Goal: Task Accomplishment & Management: Complete application form

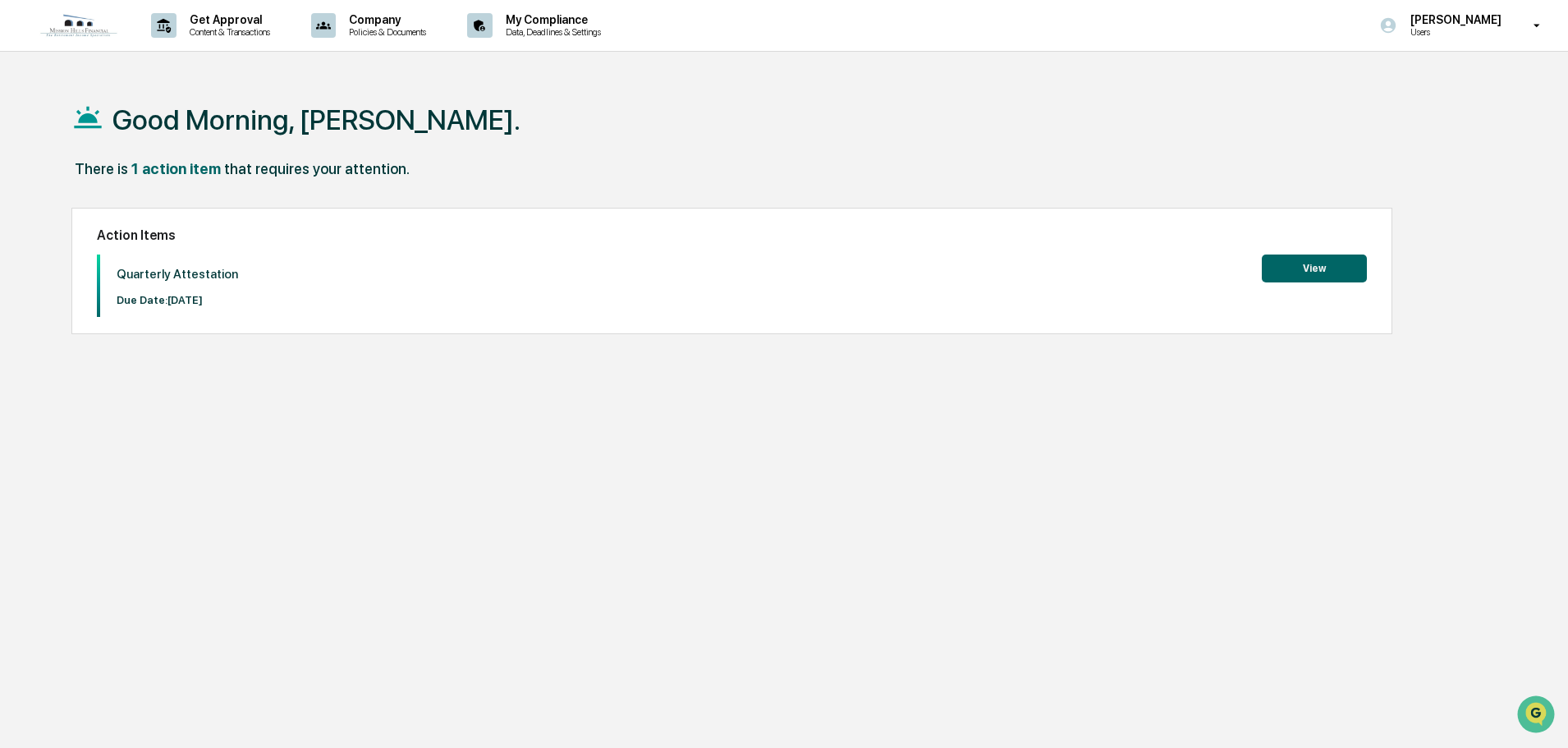
click at [1320, 274] on button "View" at bounding box center [1314, 268] width 105 height 28
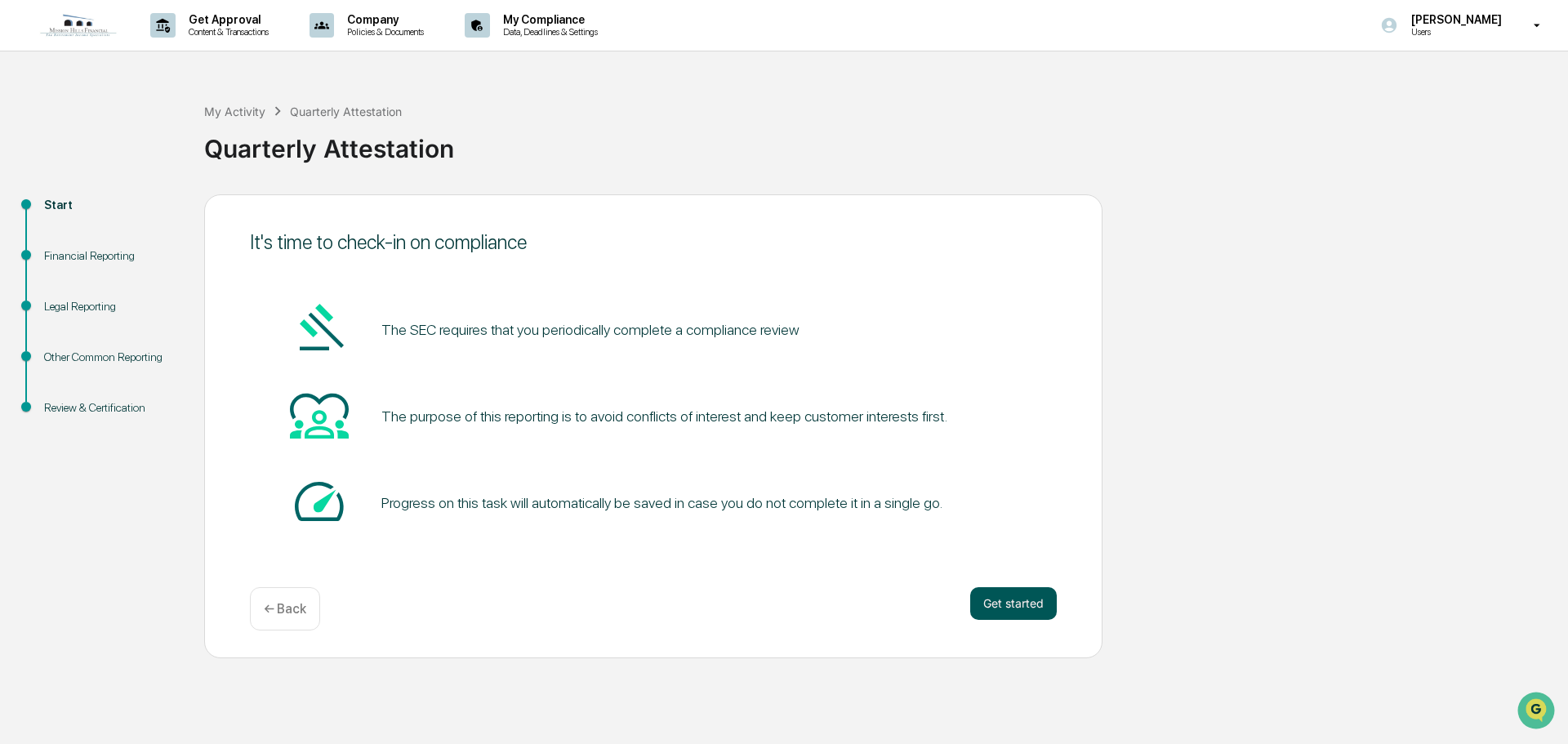
click at [1033, 600] on button "Get started" at bounding box center [1014, 603] width 87 height 32
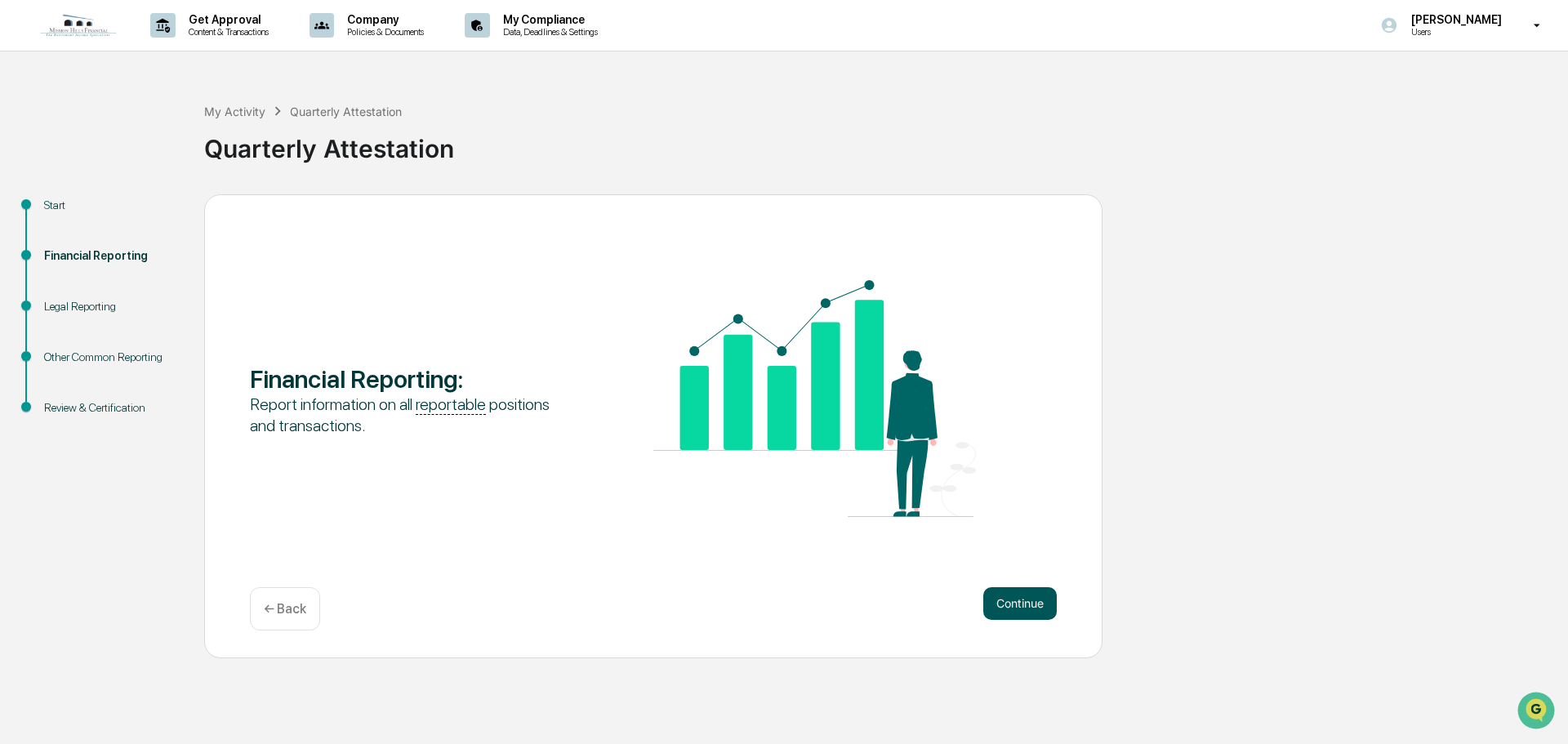
click at [1036, 610] on button "Continue" at bounding box center [1020, 603] width 74 height 32
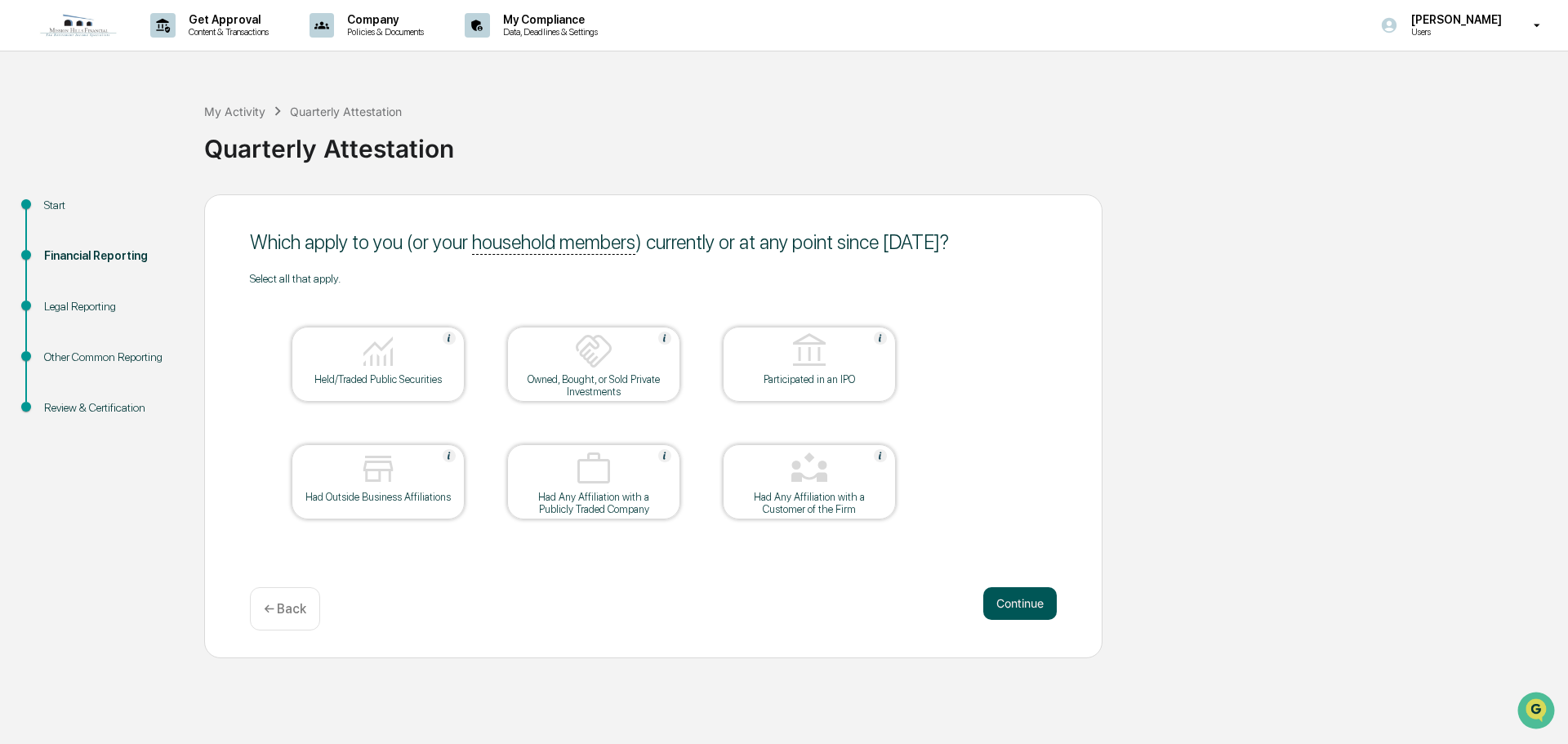
click at [1032, 605] on button "Continue" at bounding box center [1020, 603] width 74 height 32
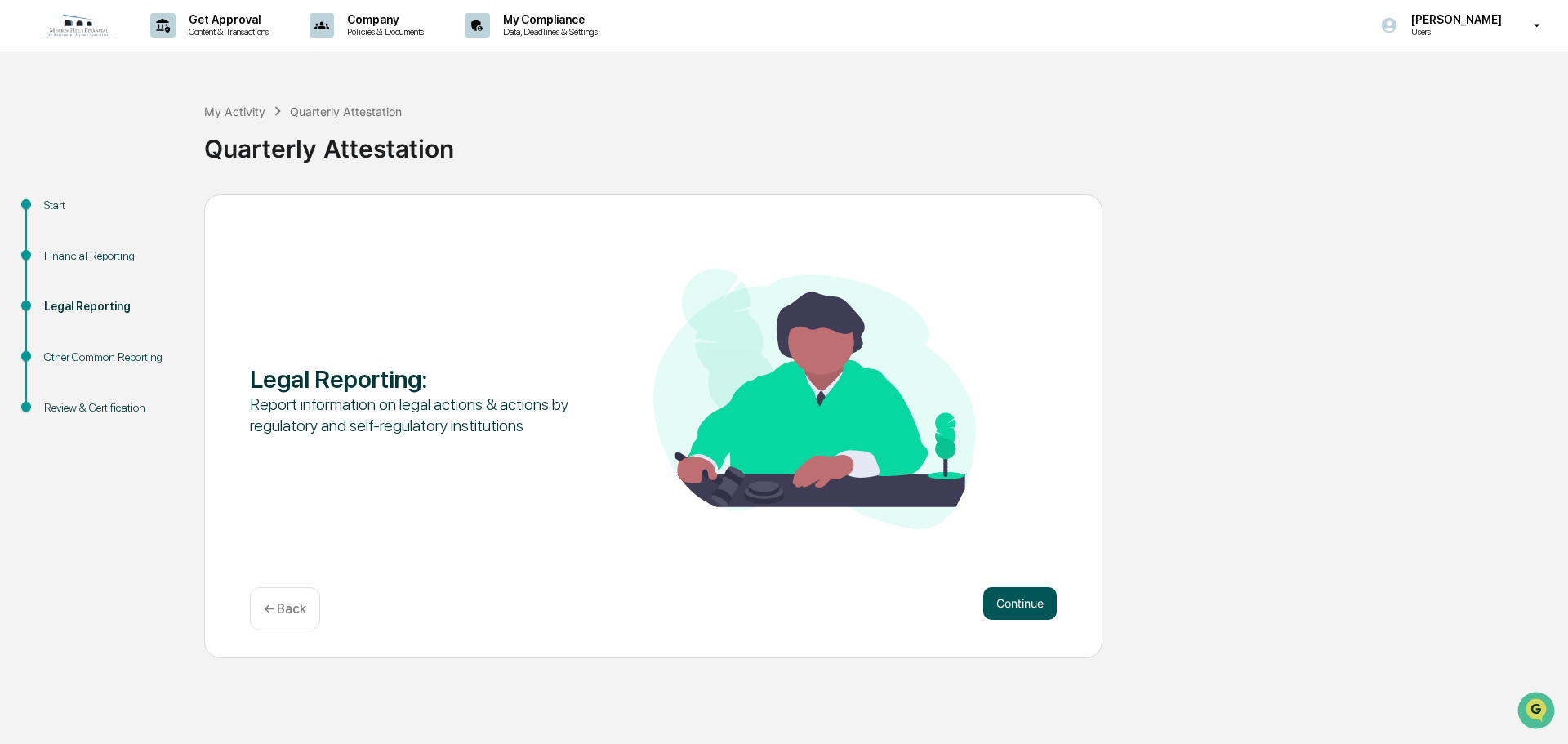
click at [996, 607] on button "Continue" at bounding box center [1020, 603] width 74 height 32
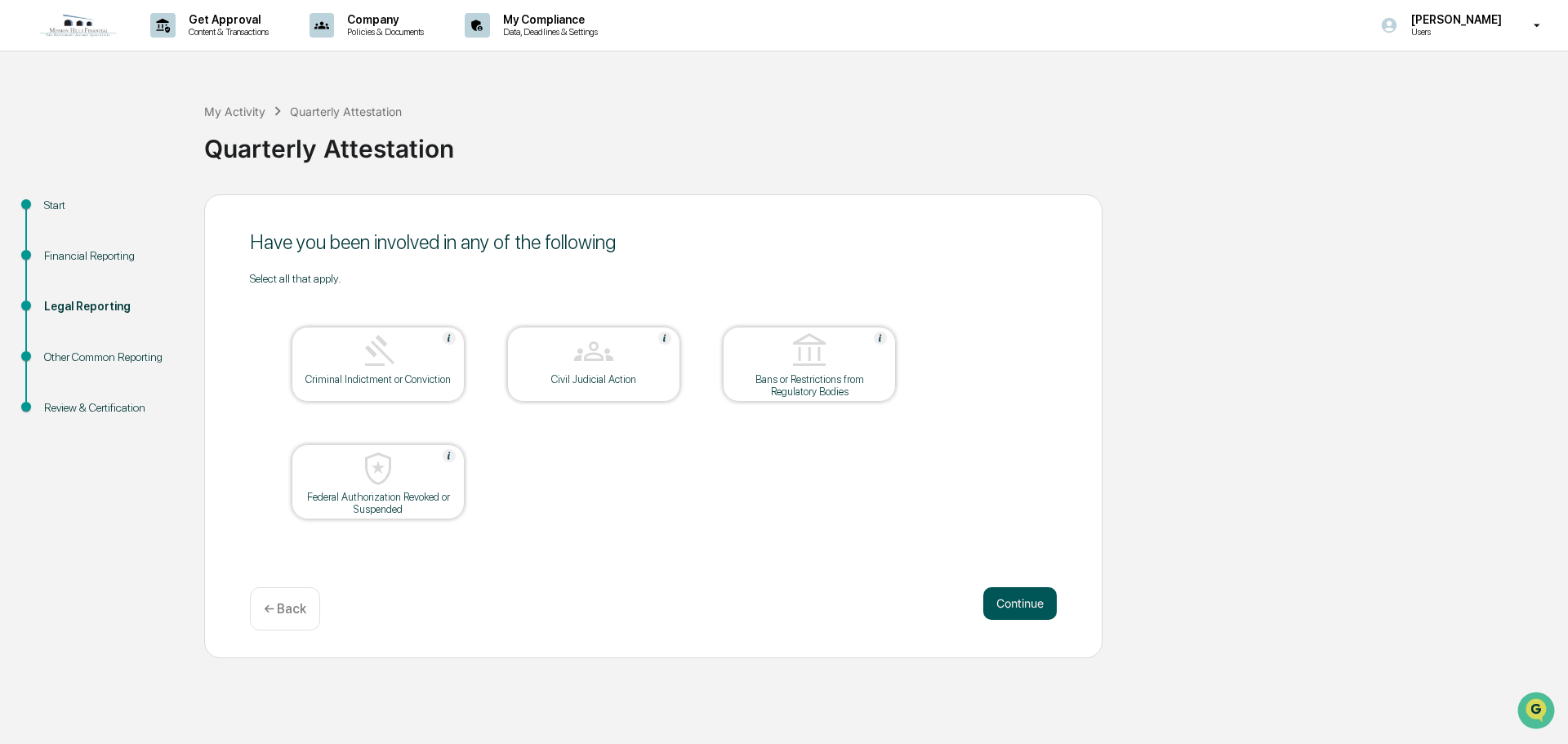
click at [1013, 596] on button "Continue" at bounding box center [1020, 603] width 74 height 32
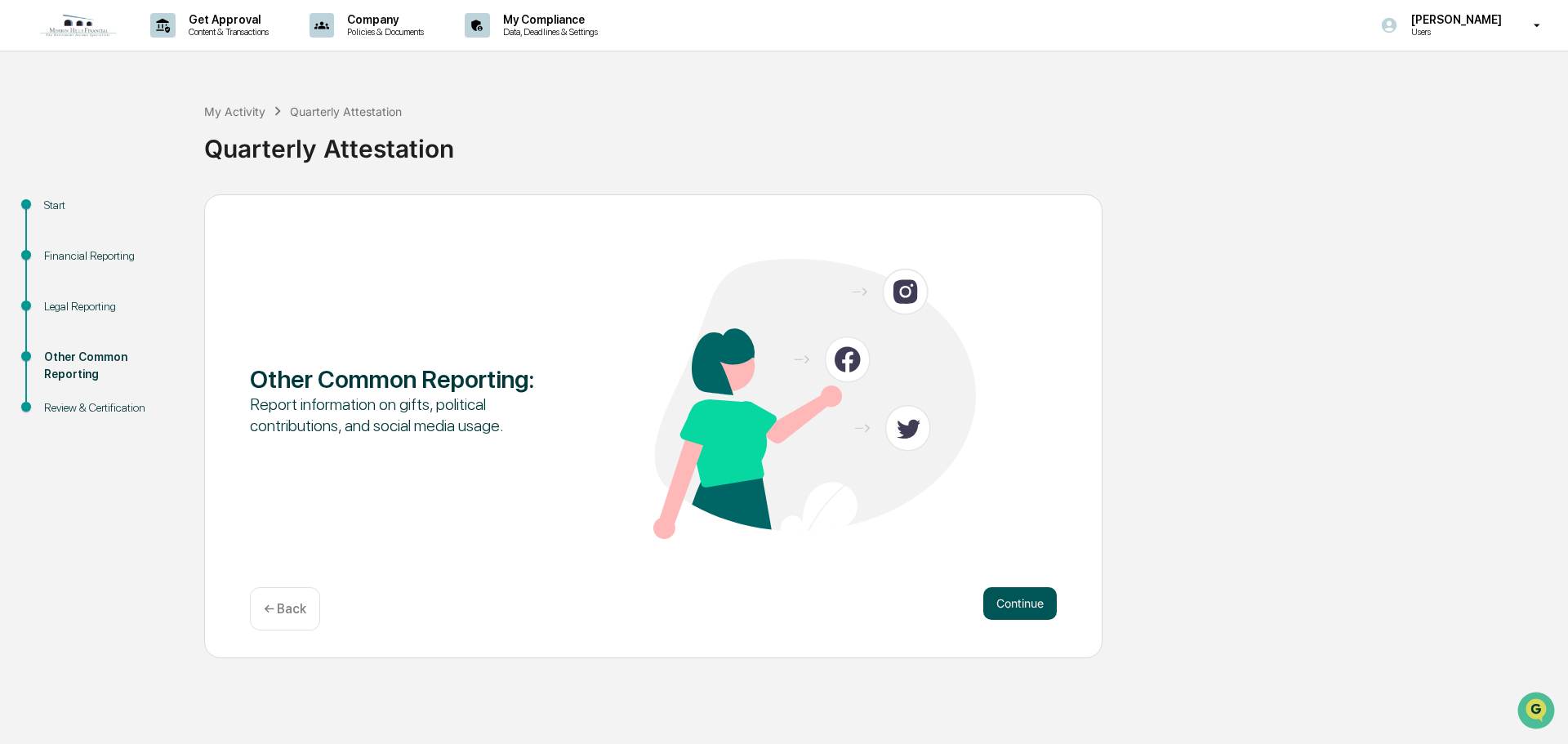
click at [1035, 604] on button "Continue" at bounding box center [1020, 603] width 74 height 32
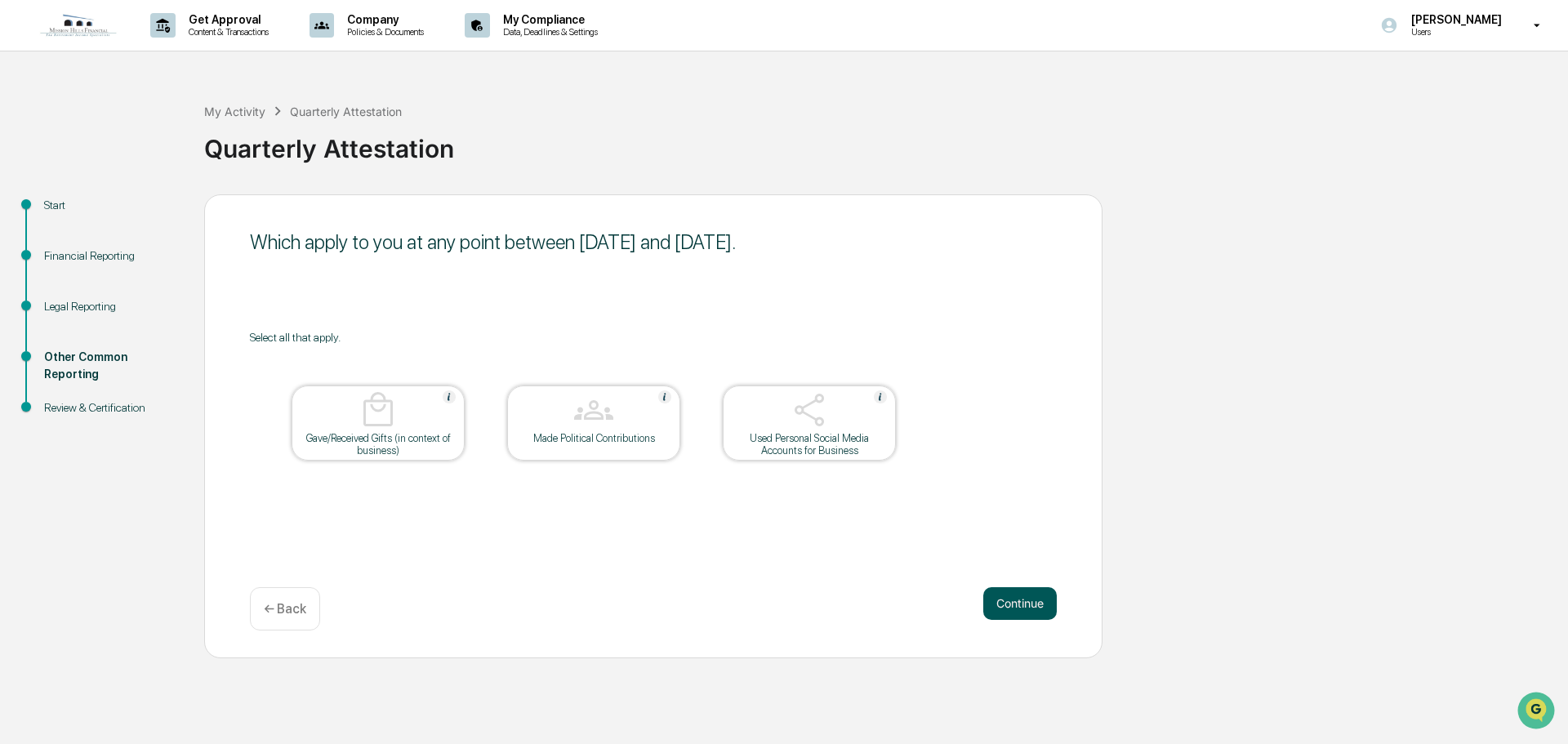
click at [1020, 605] on button "Continue" at bounding box center [1020, 603] width 74 height 32
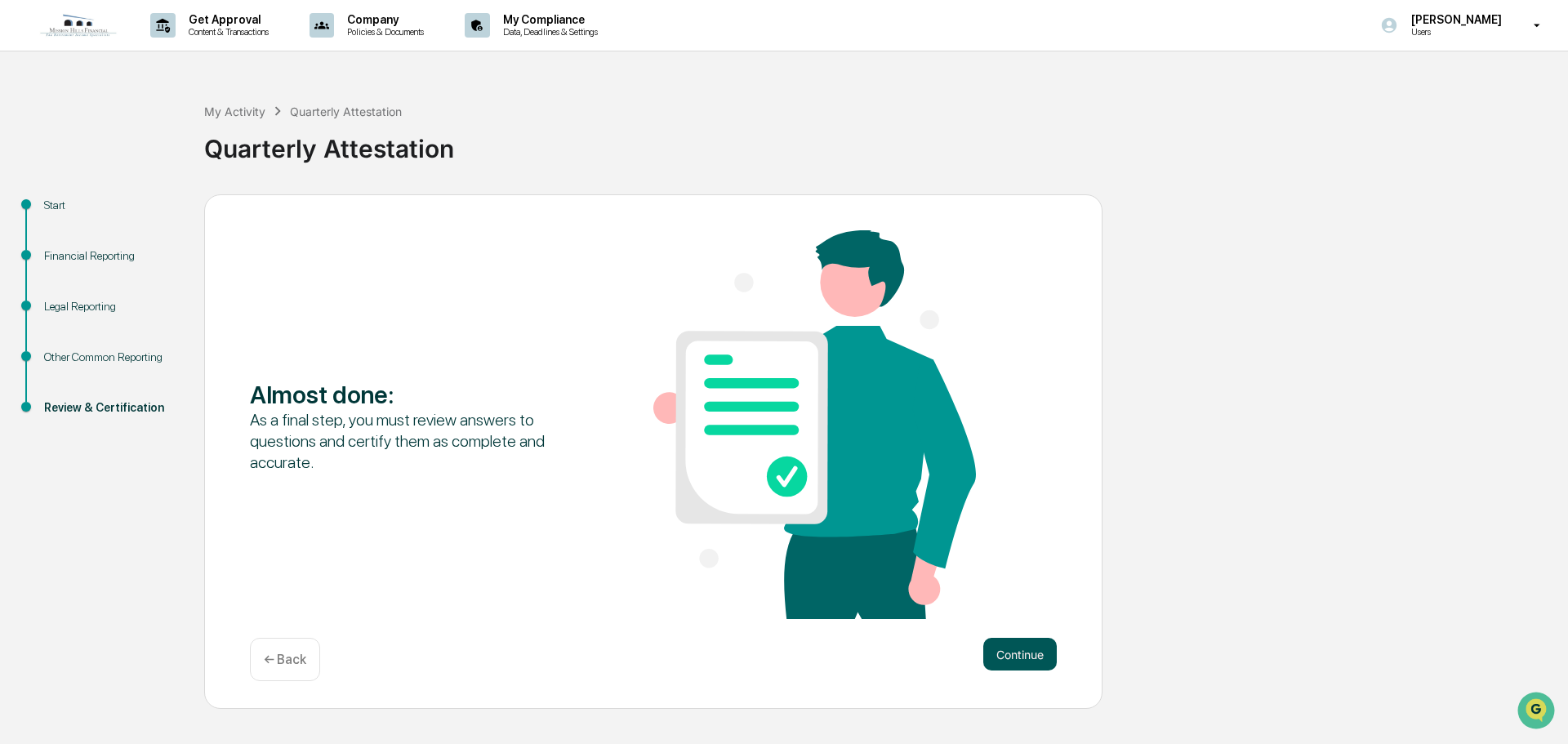
click at [1034, 654] on button "Continue" at bounding box center [1020, 654] width 74 height 32
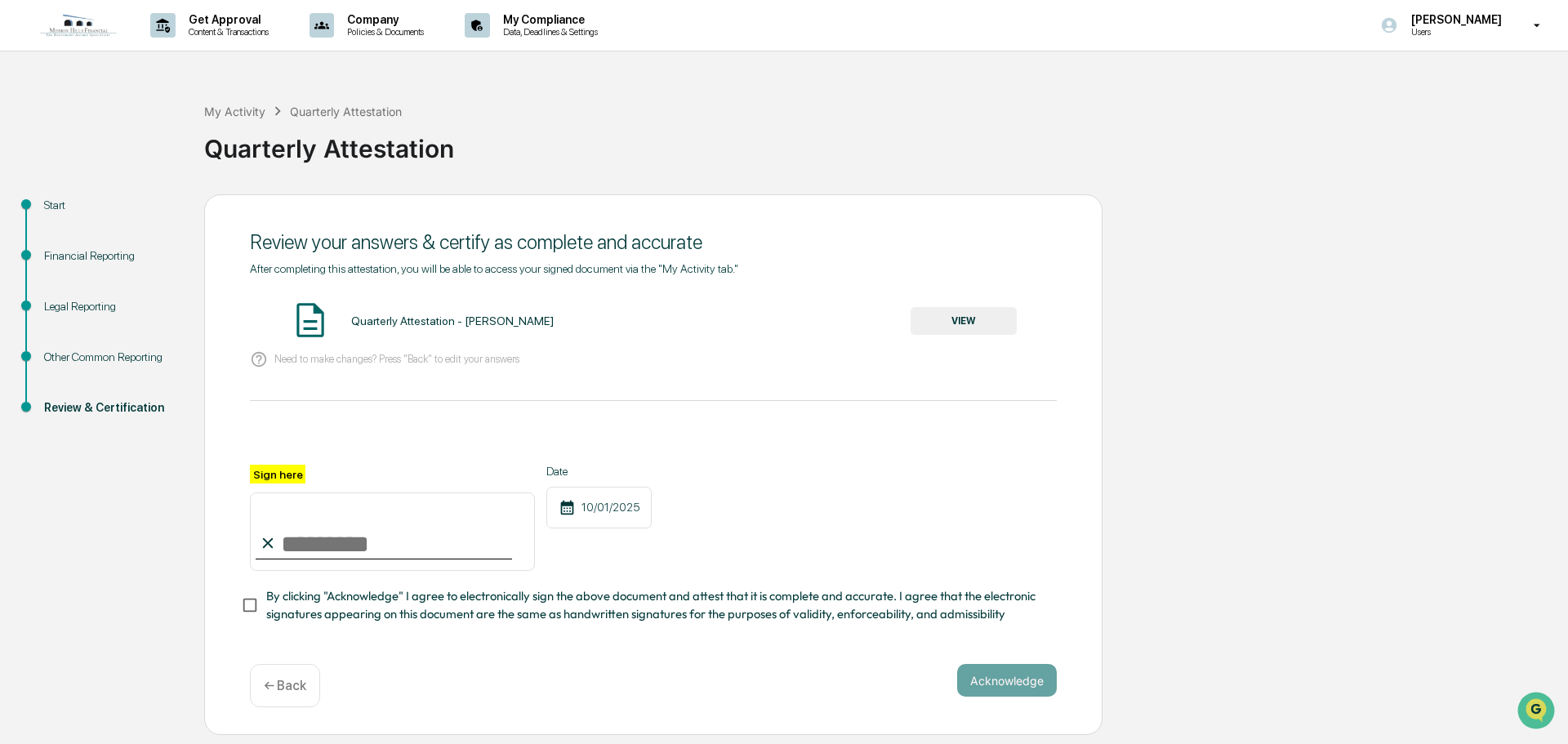
click at [356, 539] on input "Sign here" at bounding box center [392, 531] width 285 height 78
type input "**********"
click at [1015, 690] on button "Acknowledge" at bounding box center [1007, 679] width 100 height 32
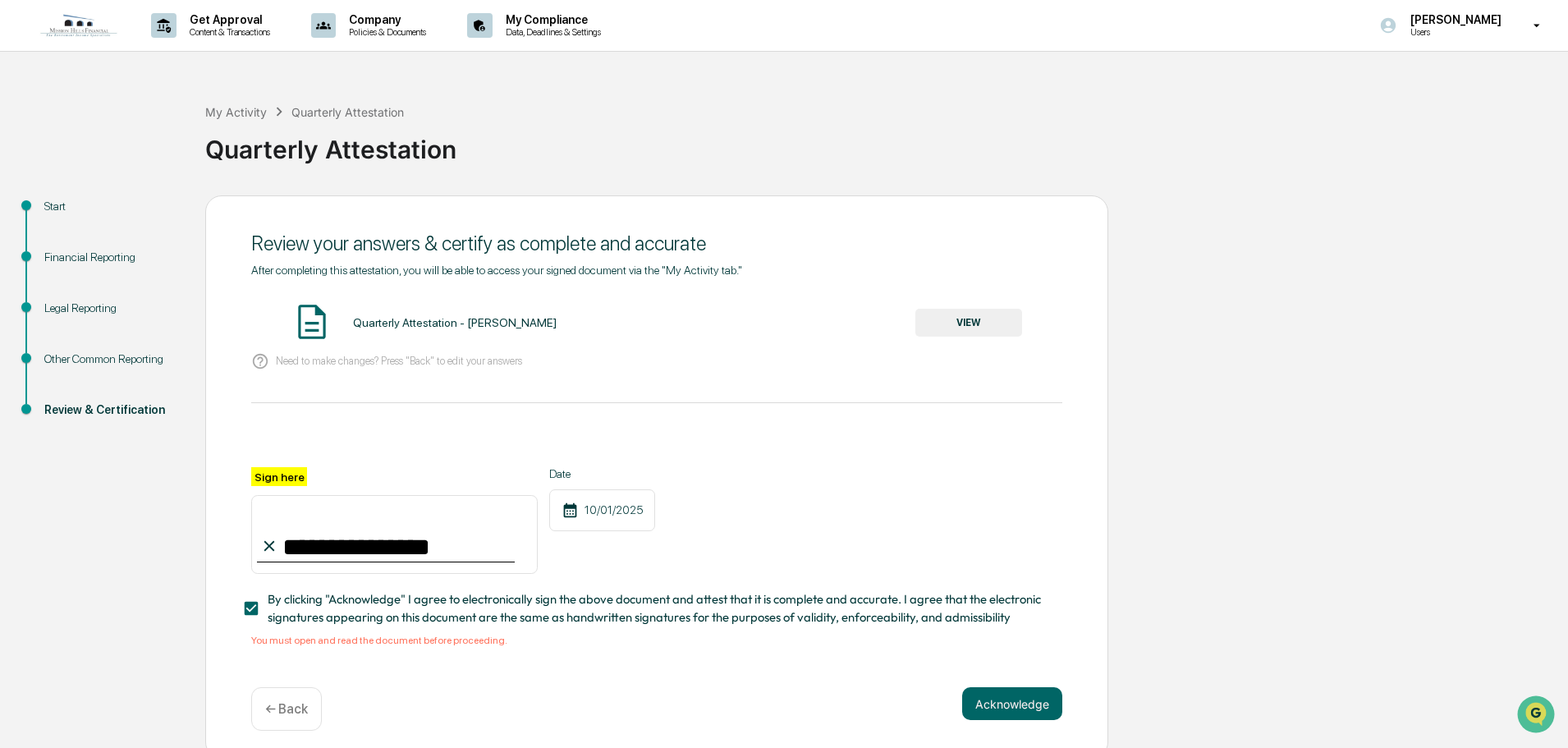
scroll to position [16, 0]
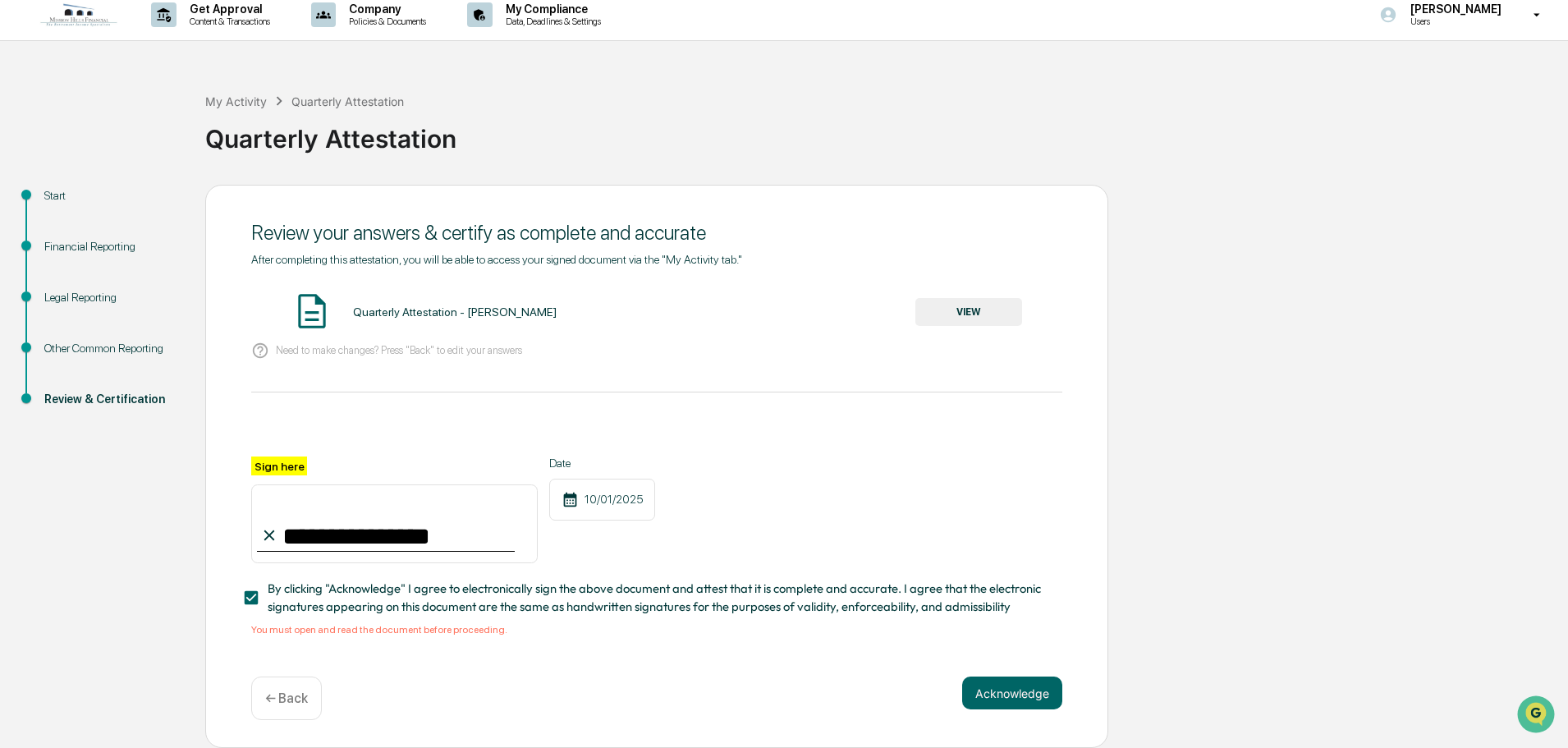
click at [969, 309] on button "VIEW" at bounding box center [968, 312] width 107 height 28
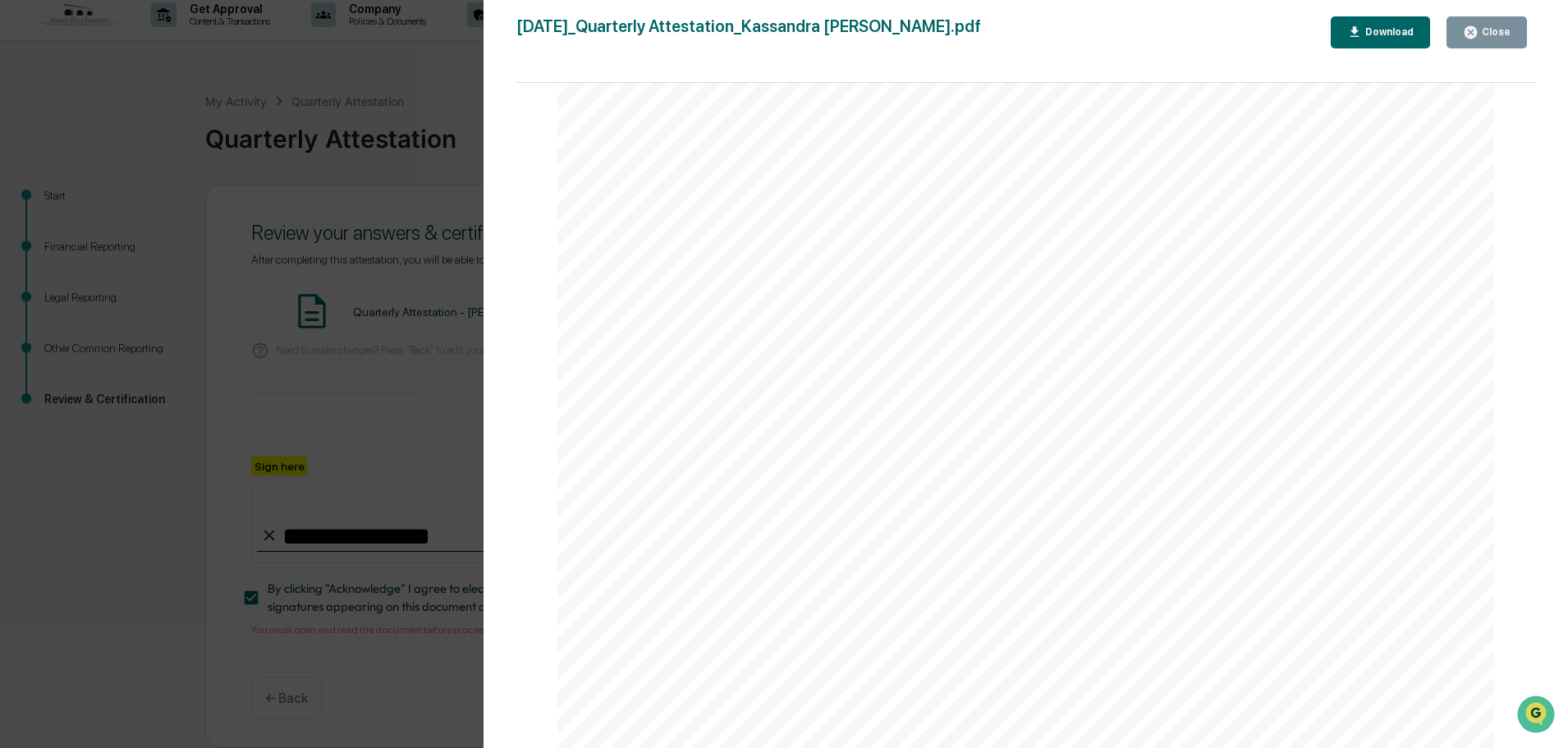
scroll to position [4834, 0]
click at [1499, 43] on button "Close" at bounding box center [1486, 32] width 81 height 32
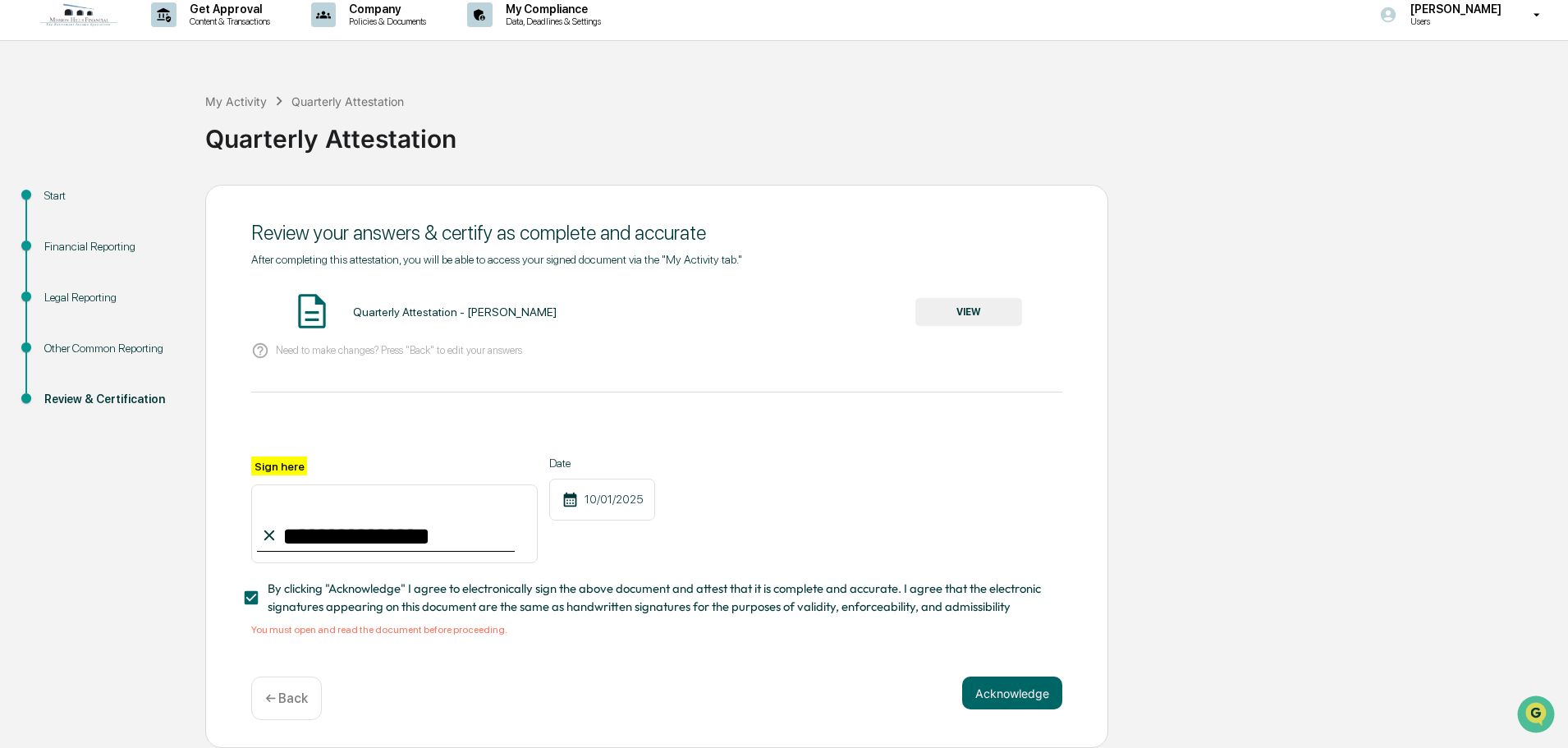
click at [65, 240] on div "Financial Reporting" at bounding box center [111, 246] width 135 height 18
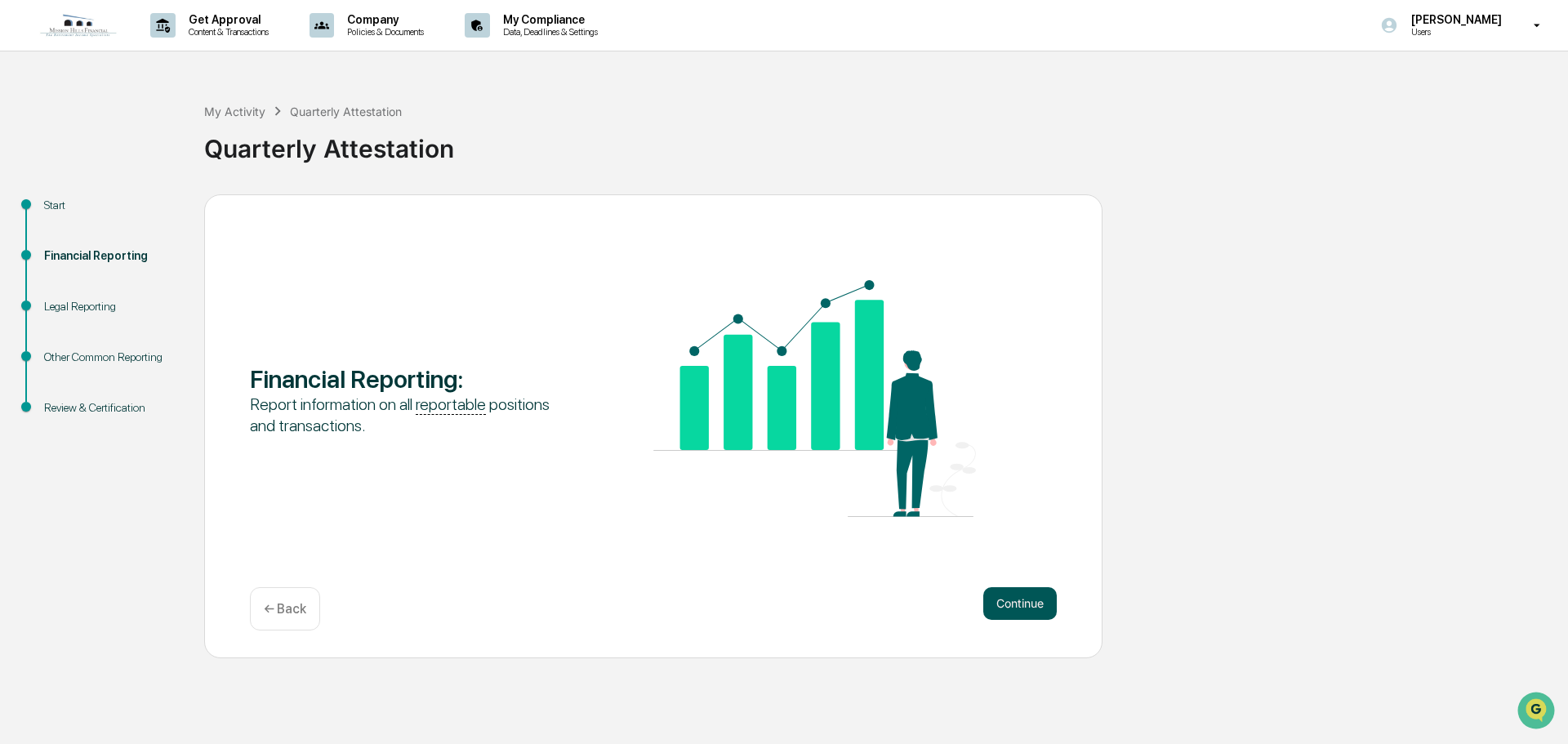
click at [1014, 608] on button "Continue" at bounding box center [1020, 603] width 74 height 32
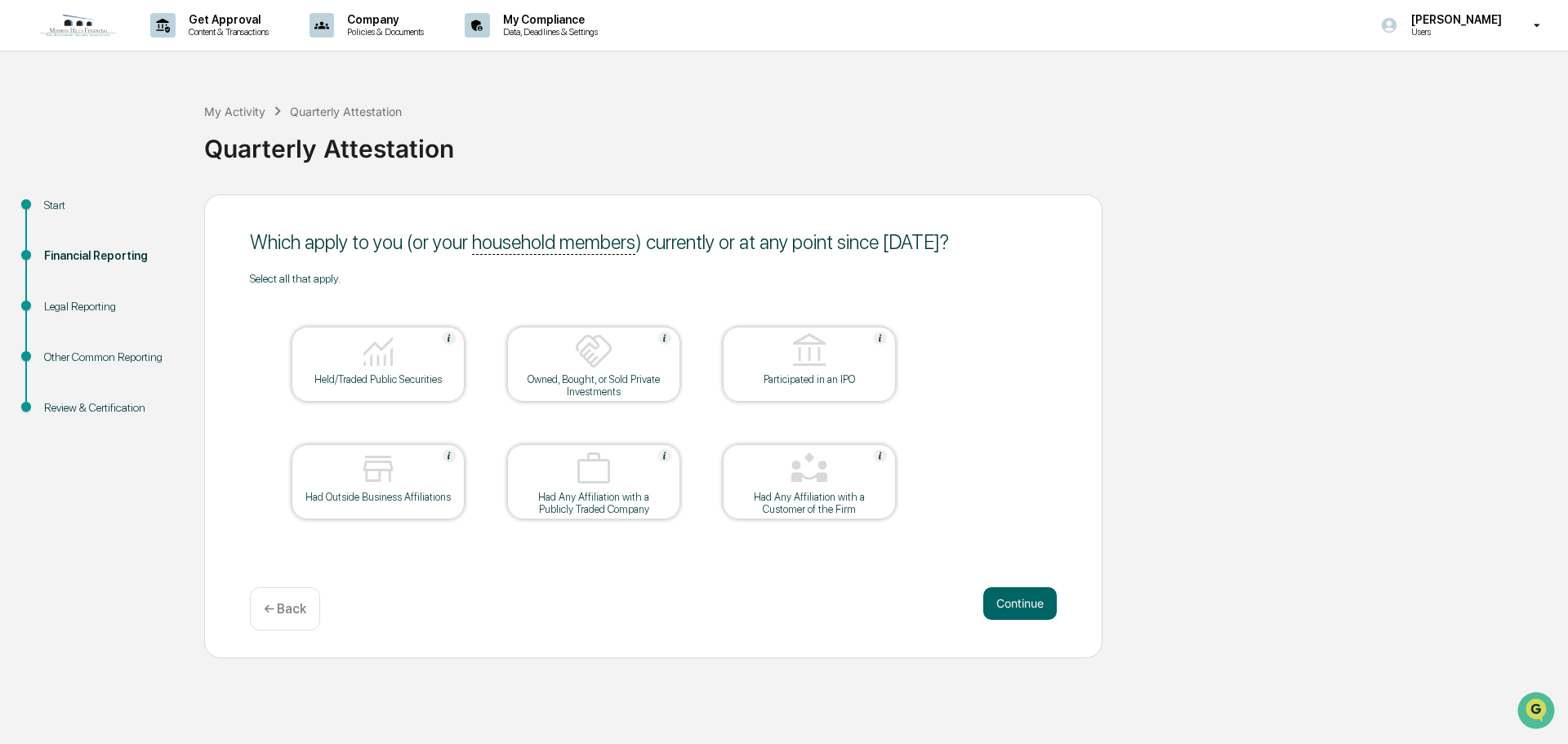
click at [393, 361] on img at bounding box center [378, 351] width 39 height 39
click at [1031, 606] on button "Continue" at bounding box center [1020, 603] width 74 height 32
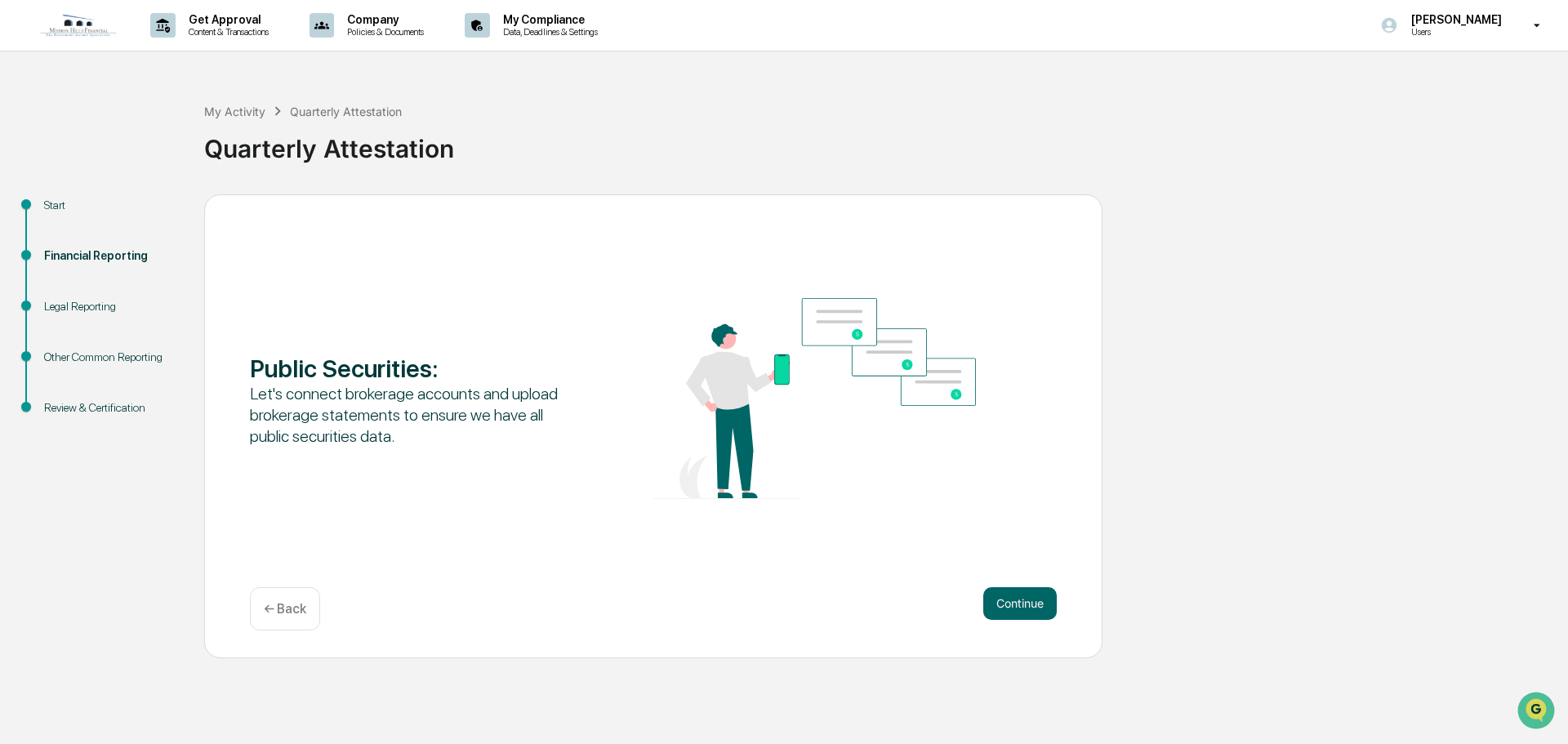
click at [1031, 606] on button "Continue" at bounding box center [1020, 603] width 74 height 32
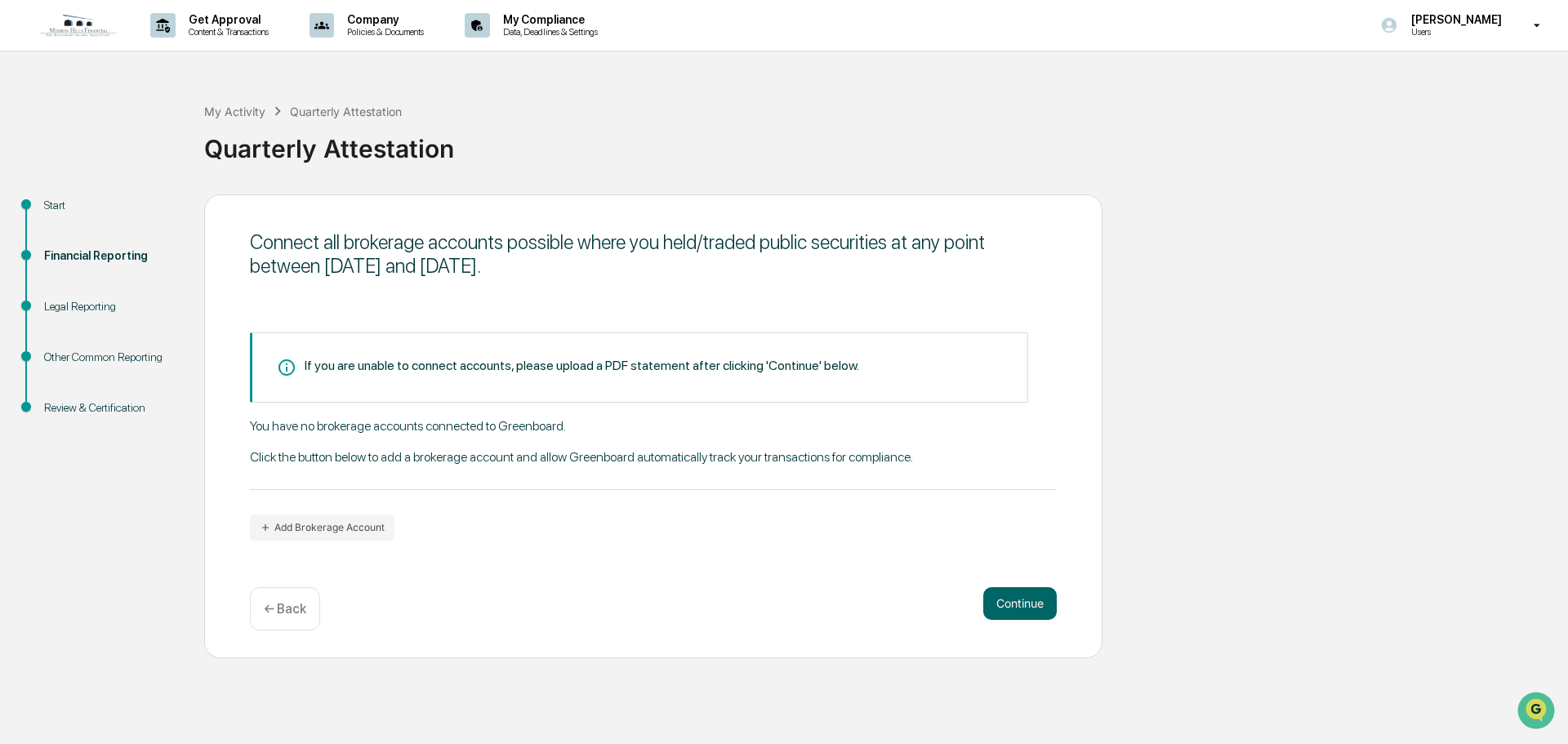
click at [291, 610] on p "← Back" at bounding box center [285, 608] width 42 height 16
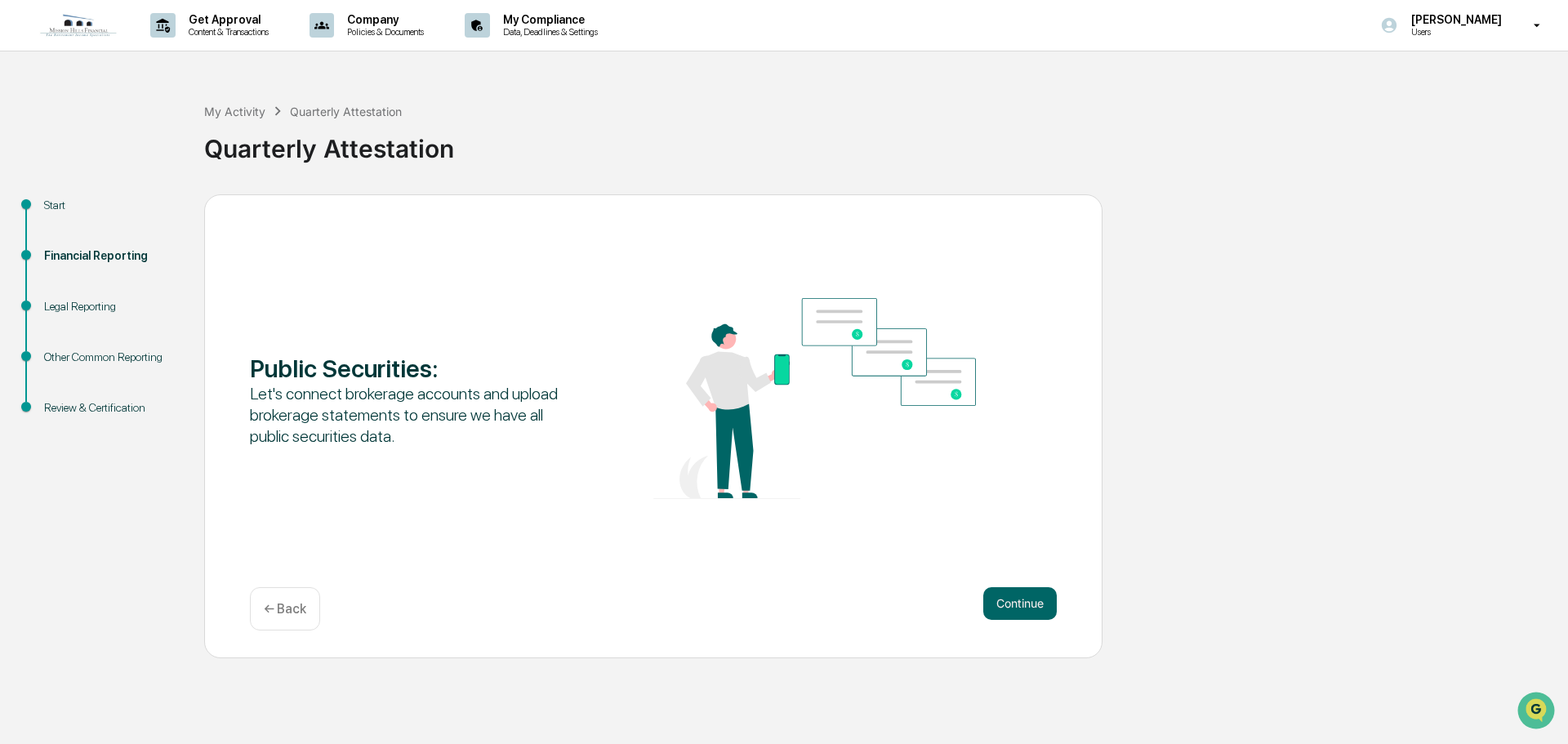
click at [291, 610] on p "← Back" at bounding box center [285, 608] width 42 height 16
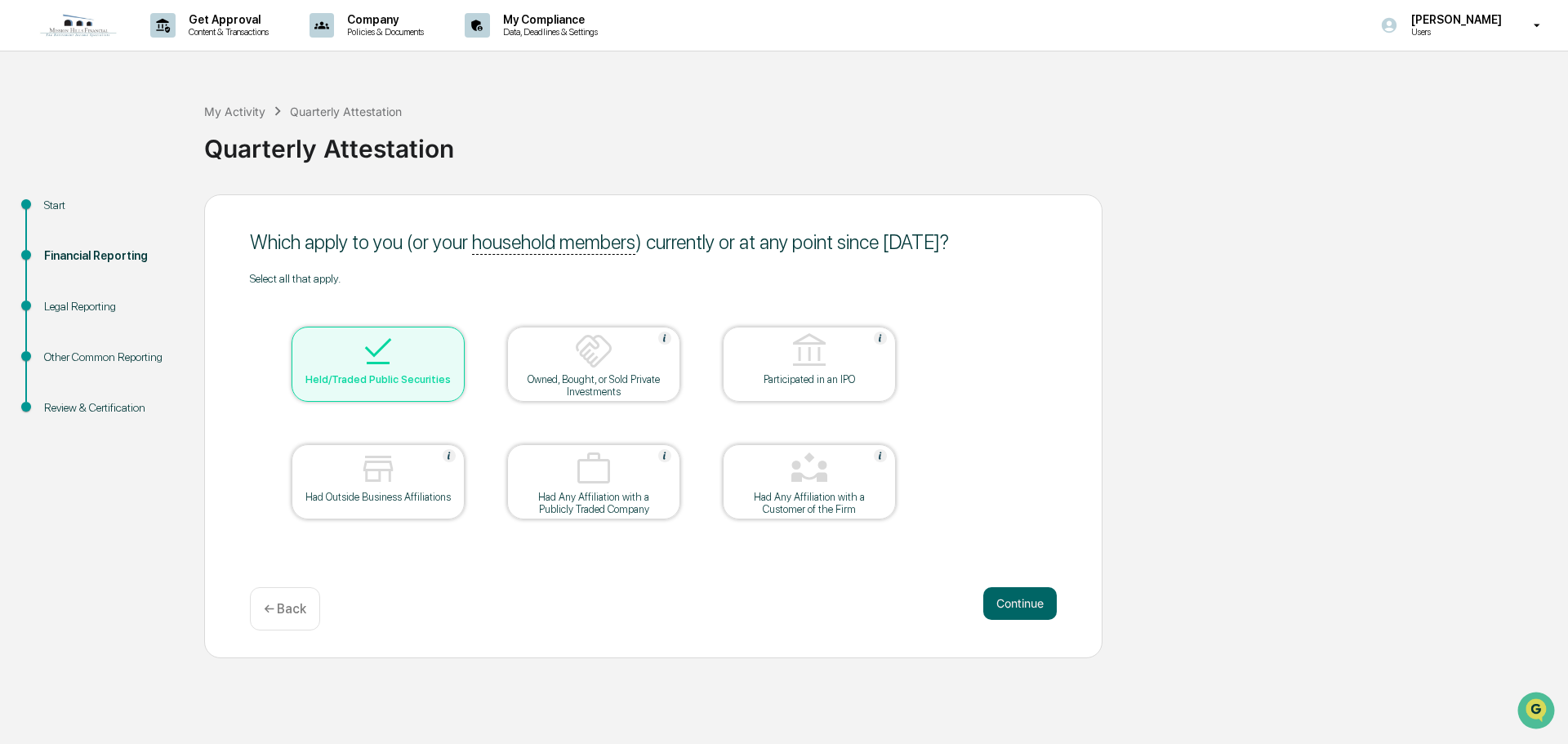
click at [370, 352] on img at bounding box center [378, 351] width 39 height 39
click at [1044, 594] on button "Continue" at bounding box center [1020, 603] width 74 height 32
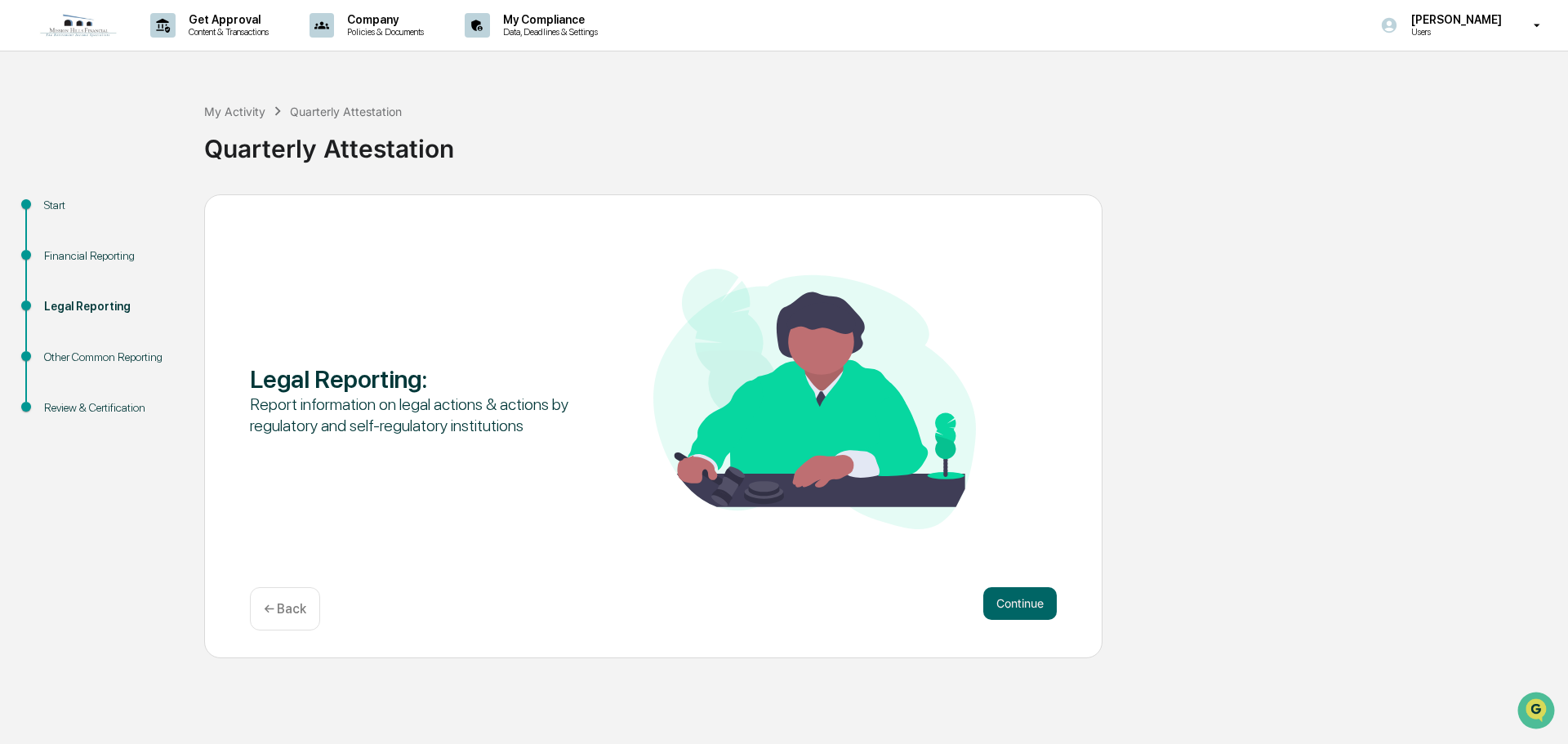
click at [1044, 594] on button "Continue" at bounding box center [1020, 603] width 74 height 32
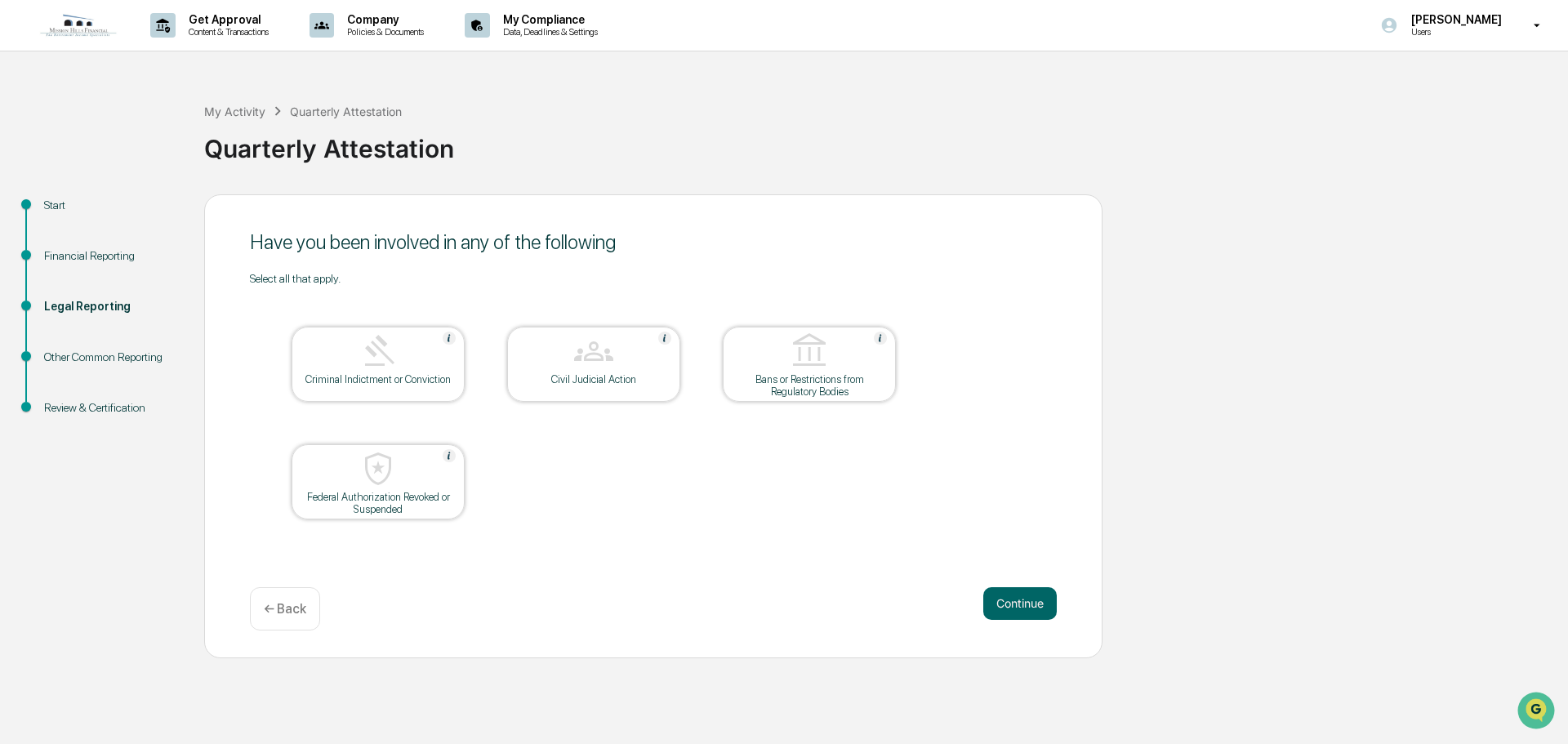
click at [1044, 594] on button "Continue" at bounding box center [1020, 603] width 74 height 32
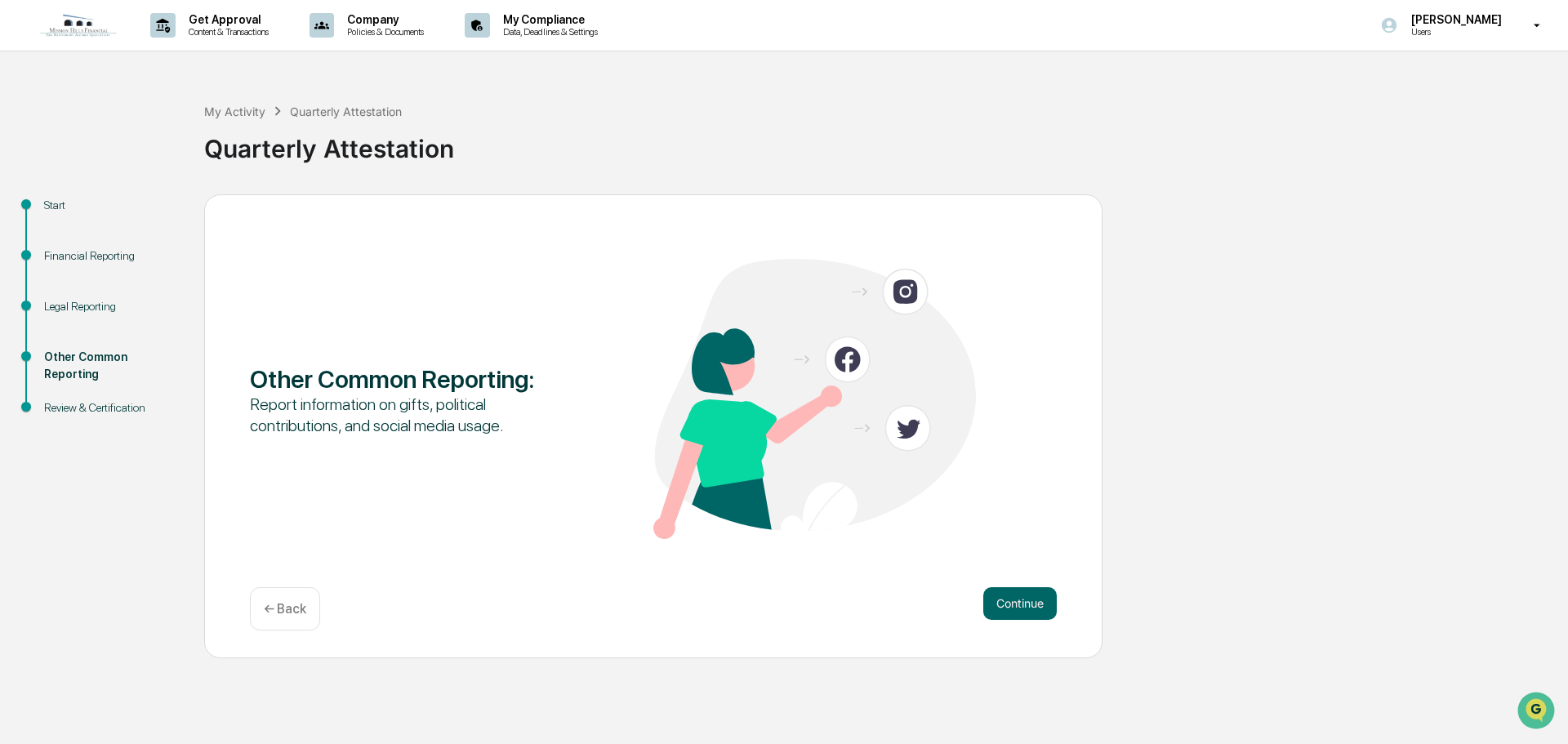
click at [1044, 594] on button "Continue" at bounding box center [1020, 603] width 74 height 32
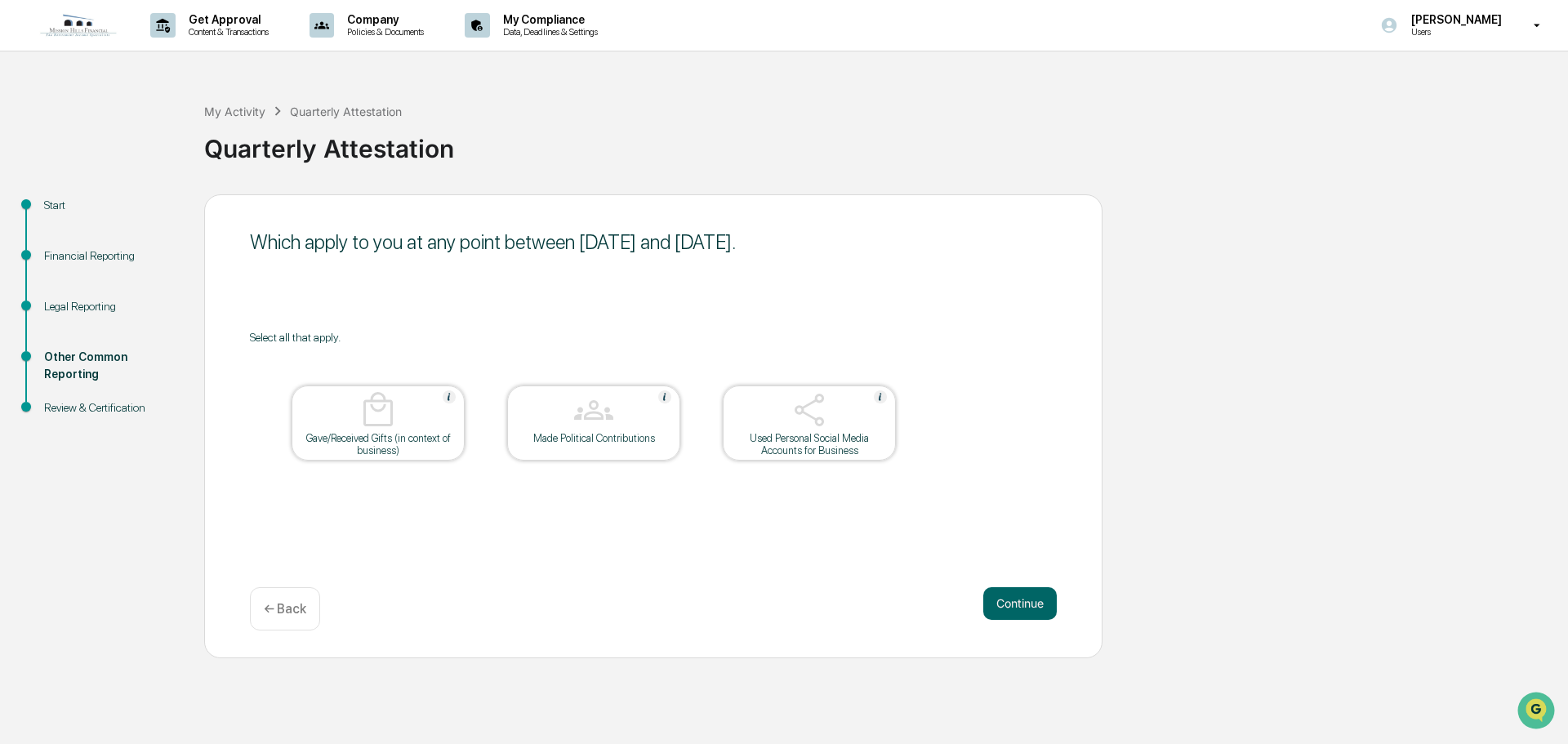
click at [1044, 594] on button "Continue" at bounding box center [1020, 603] width 74 height 32
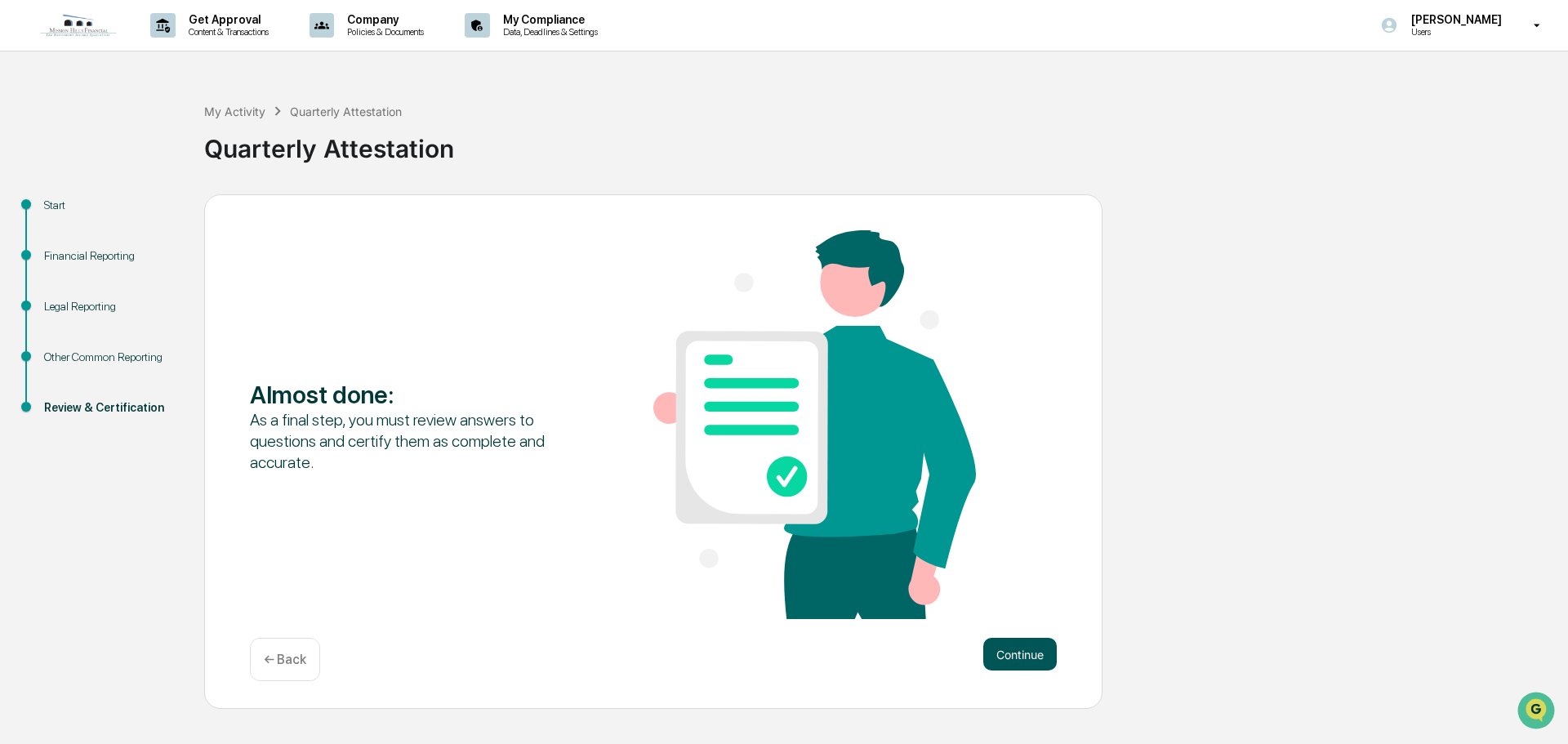
click at [1021, 648] on button "Continue" at bounding box center [1020, 654] width 74 height 32
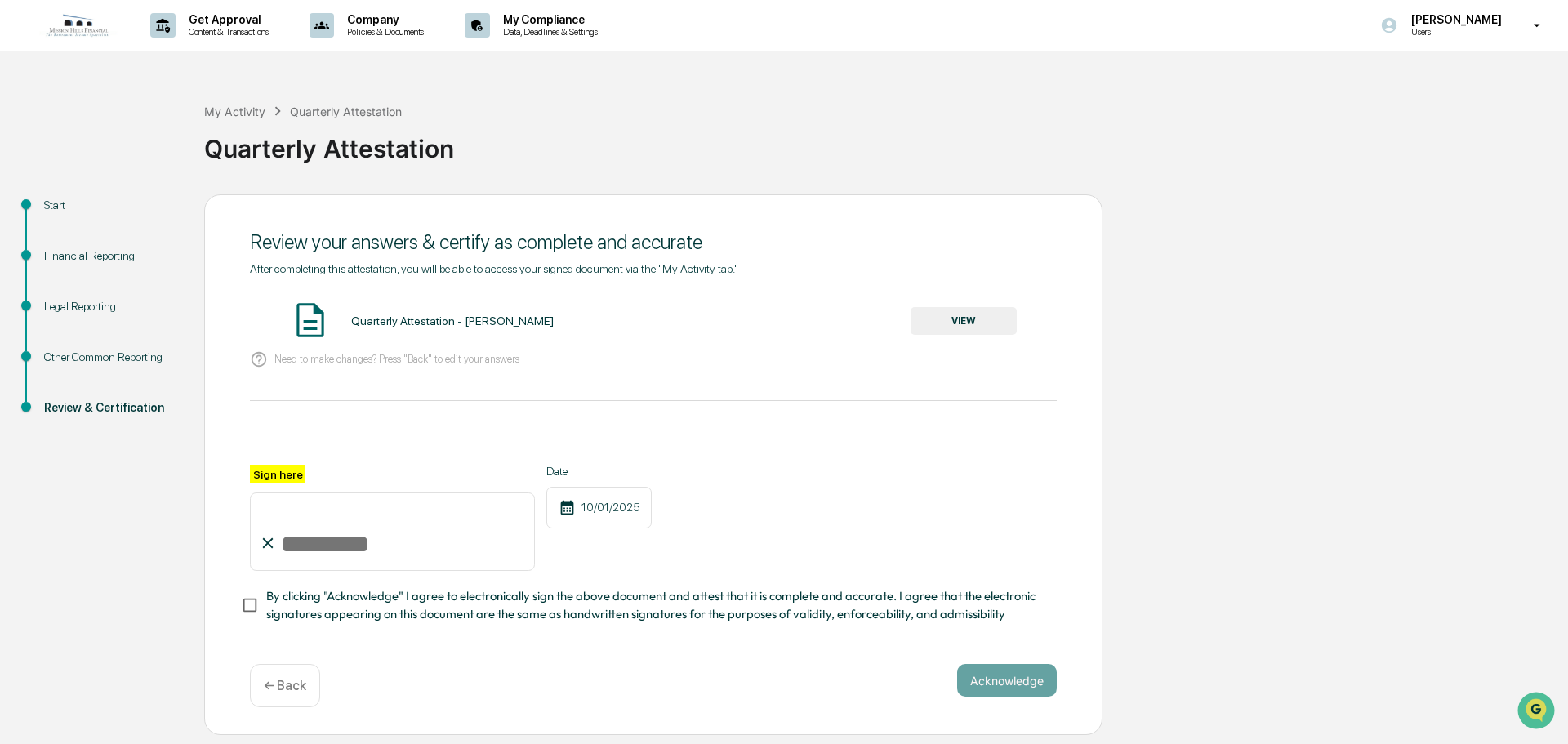
click at [958, 318] on button "VIEW" at bounding box center [963, 321] width 106 height 28
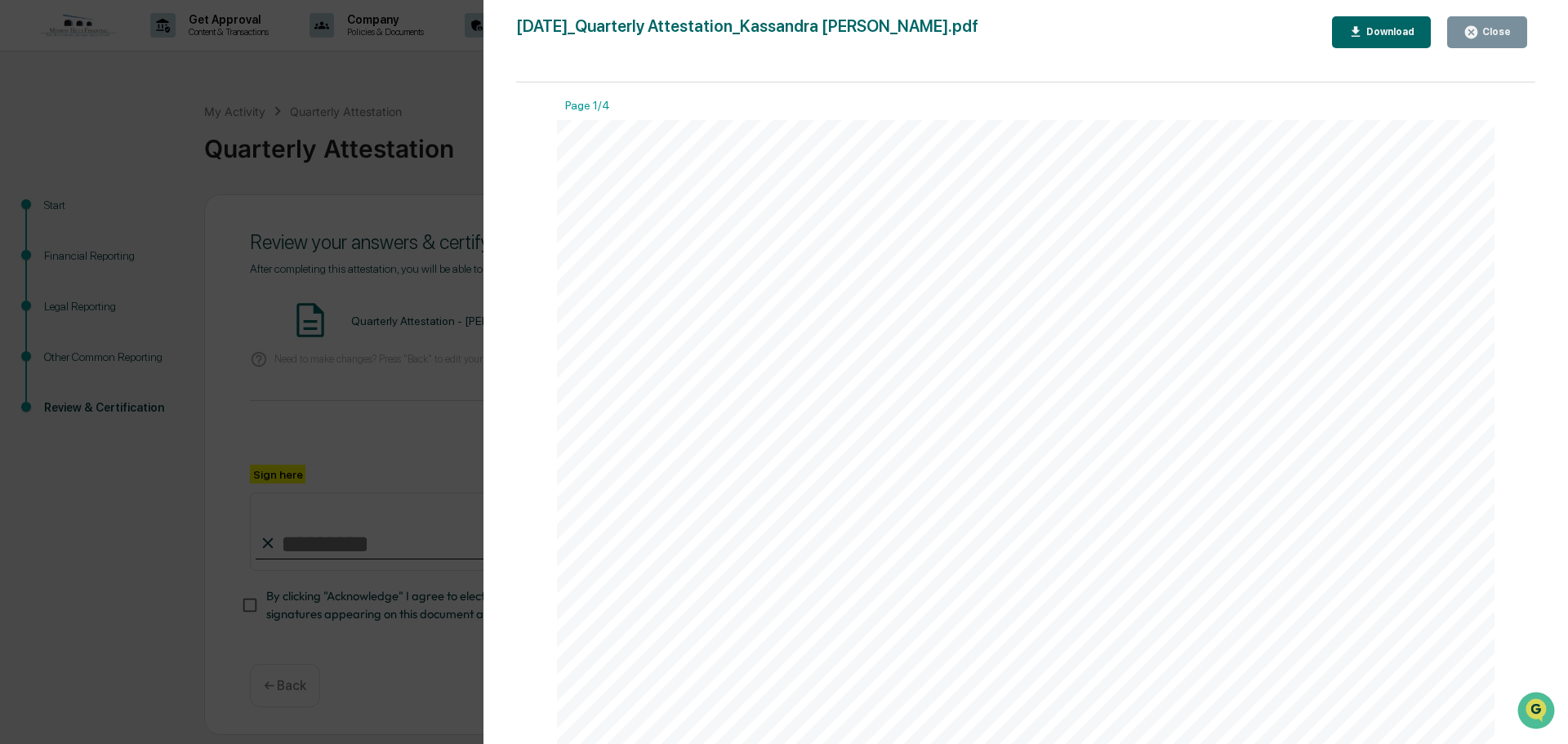
click at [1495, 36] on div "Close" at bounding box center [1495, 31] width 31 height 11
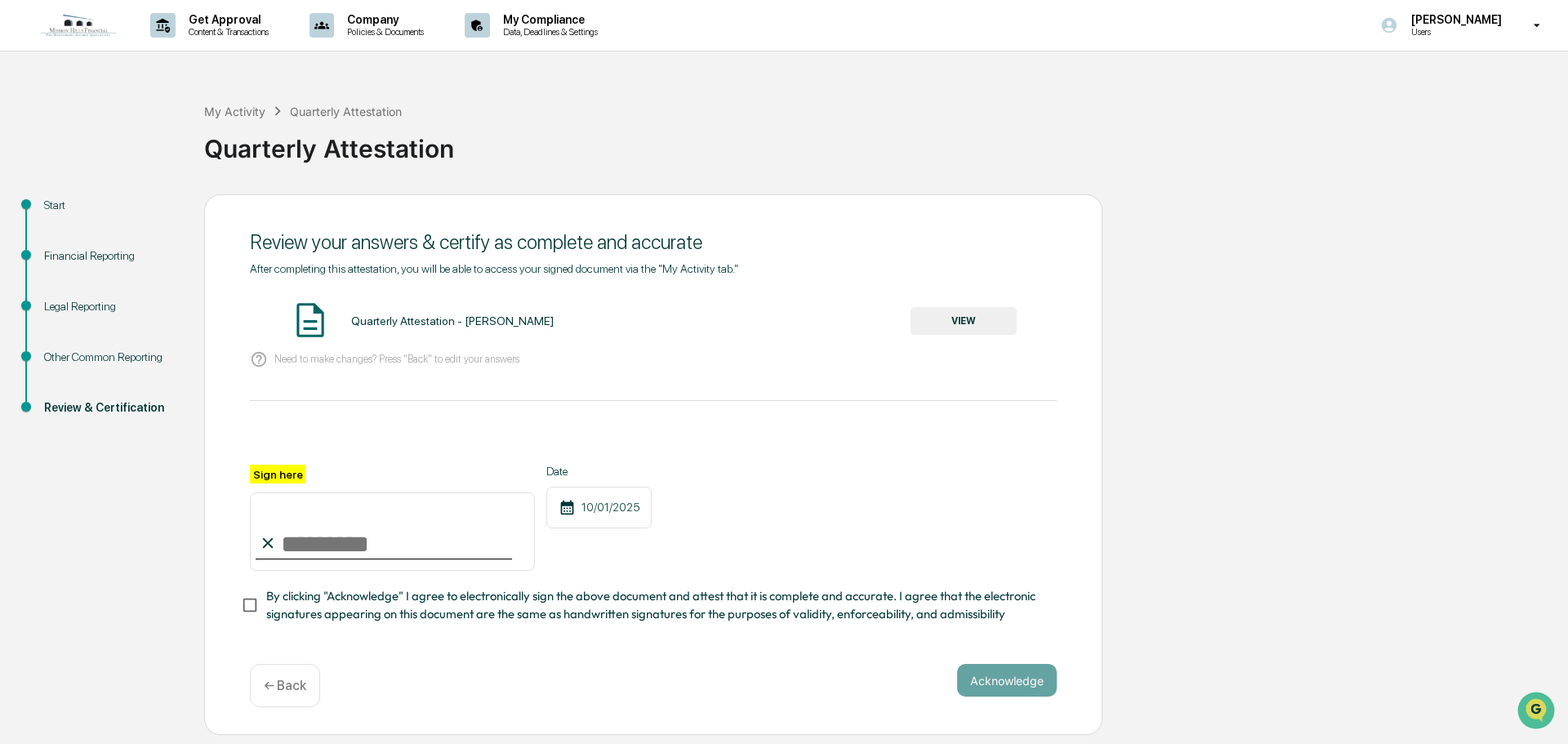
click at [429, 546] on input "Sign here" at bounding box center [392, 531] width 285 height 78
type input "**********"
click at [1011, 690] on button "Acknowledge" at bounding box center [1007, 679] width 100 height 32
